Goal: Task Accomplishment & Management: Manage account settings

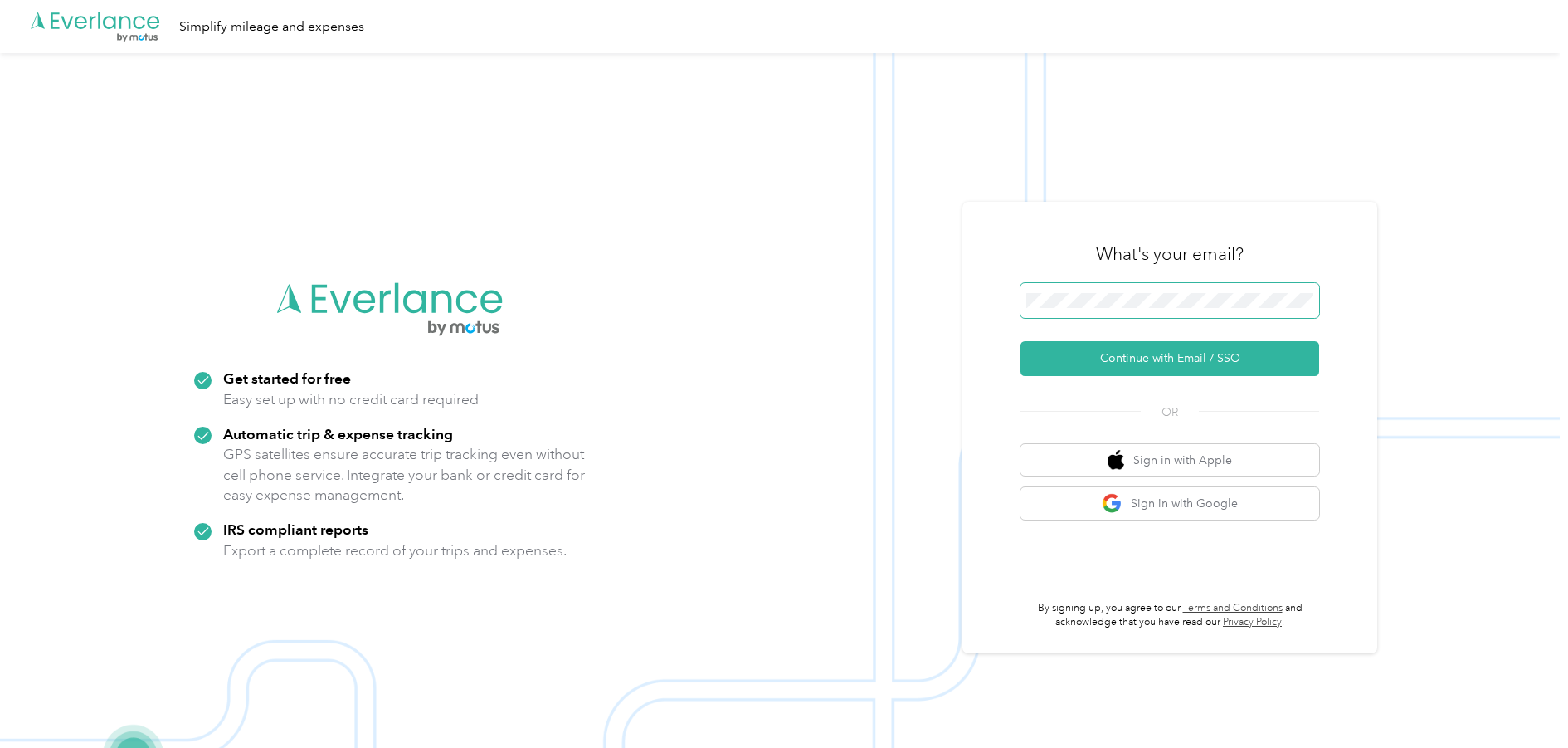
click at [1055, 290] on span at bounding box center [1169, 299] width 298 height 35
click at [1140, 355] on button "Continue with Email / SSO" at bounding box center [1169, 358] width 298 height 35
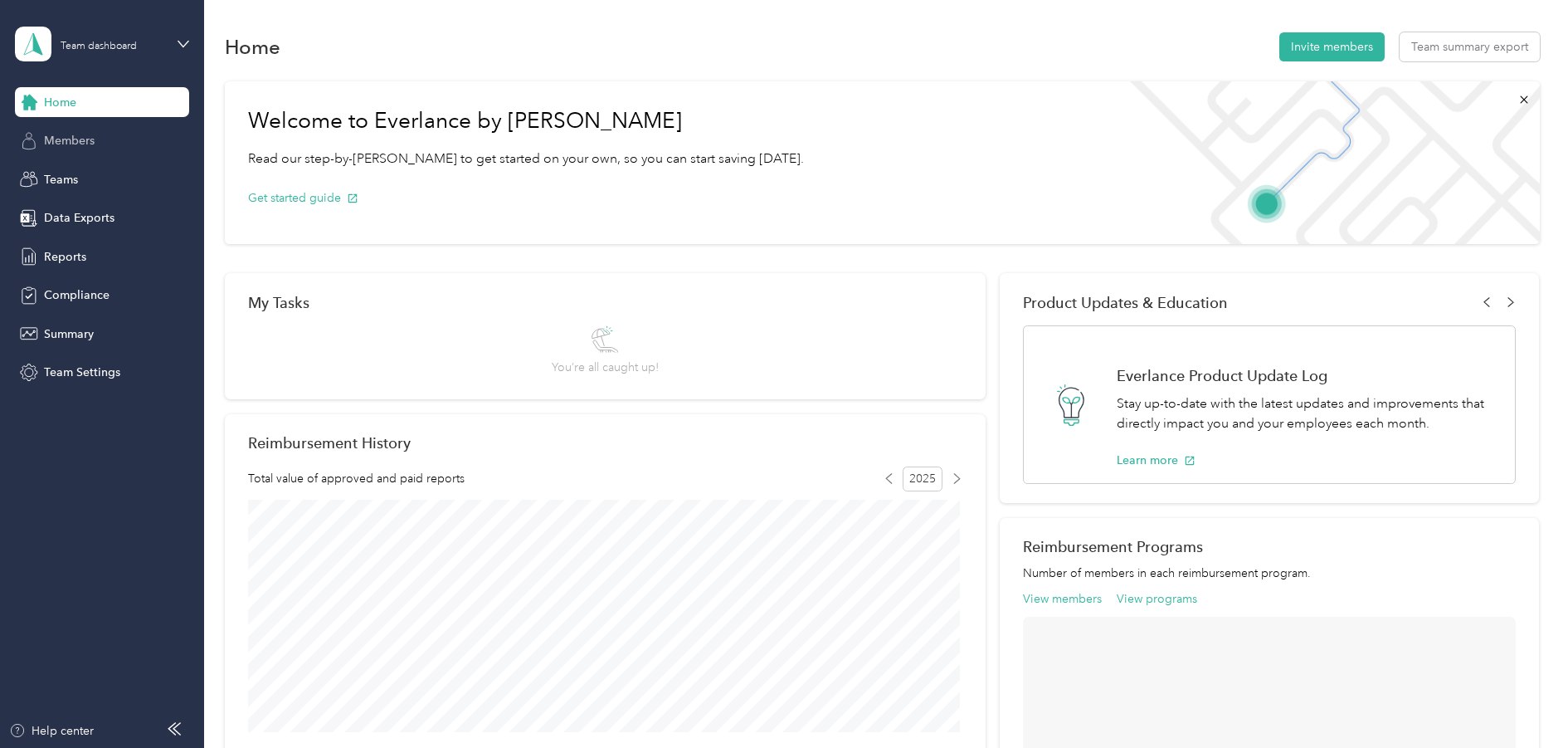
click at [76, 147] on span "Members" at bounding box center [69, 141] width 51 height 18
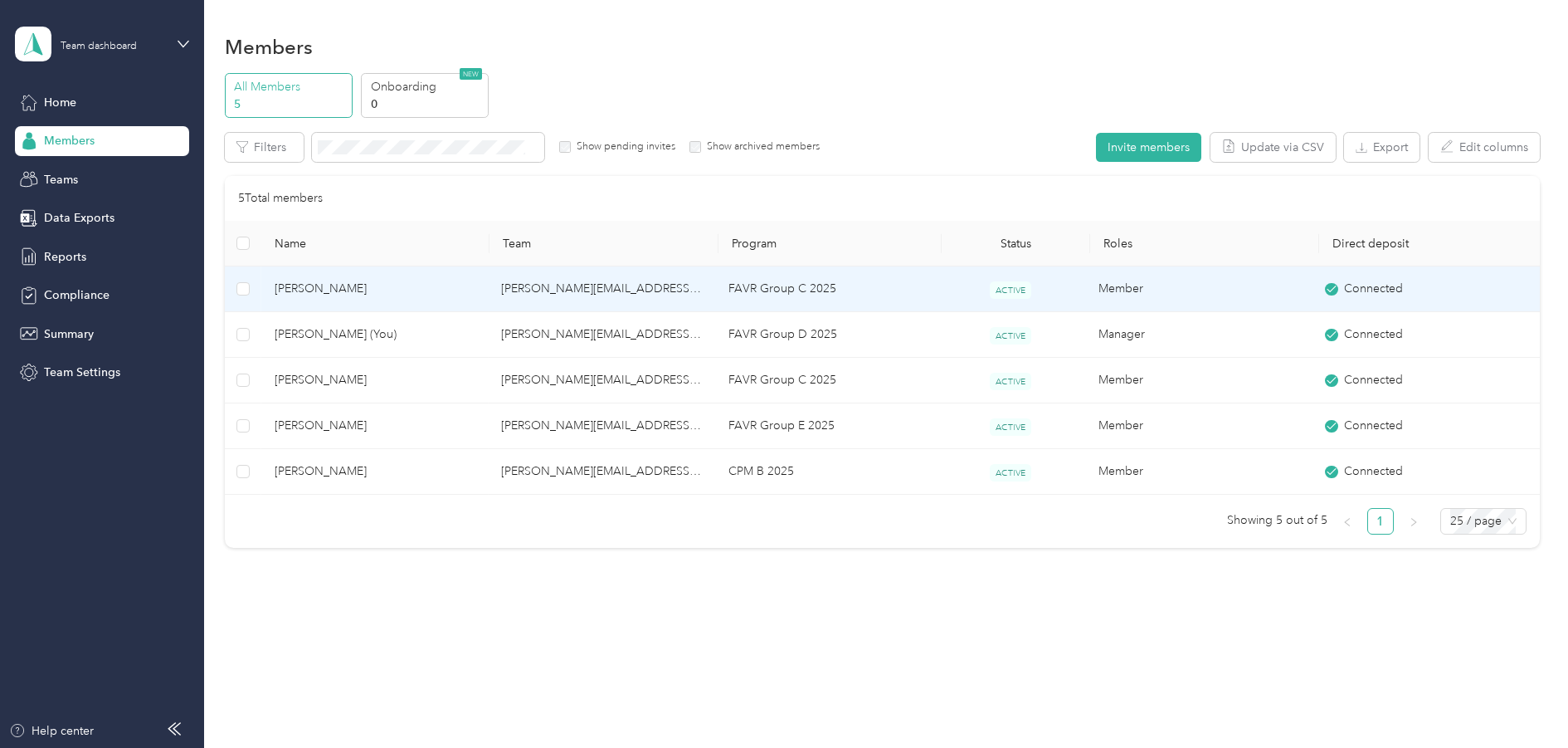
click at [294, 295] on span "[PERSON_NAME]" at bounding box center [375, 288] width 201 height 18
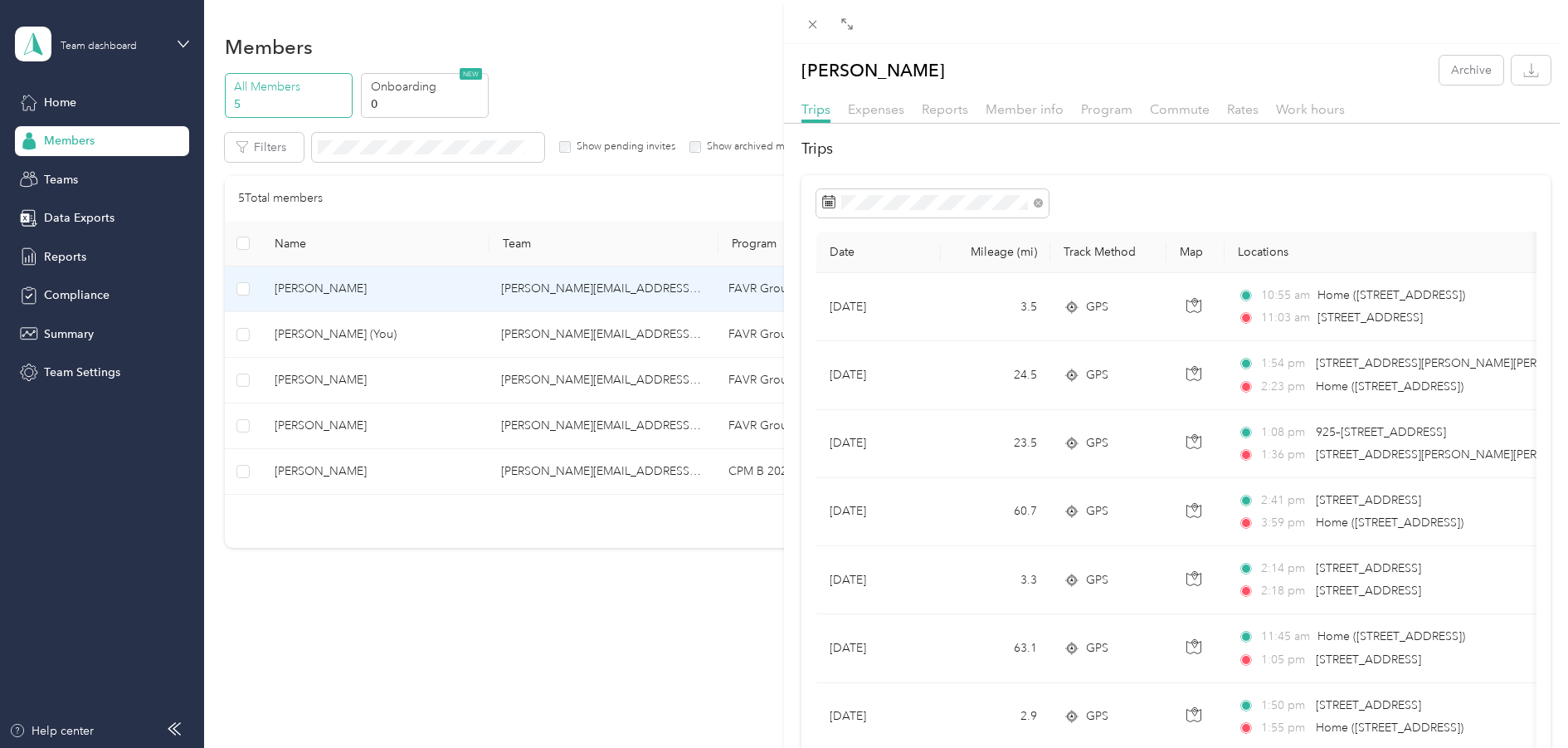
drag, startPoint x: 1129, startPoint y: 571, endPoint x: 1140, endPoint y: 169, distance: 402.2
